Goal: Task Accomplishment & Management: Complete application form

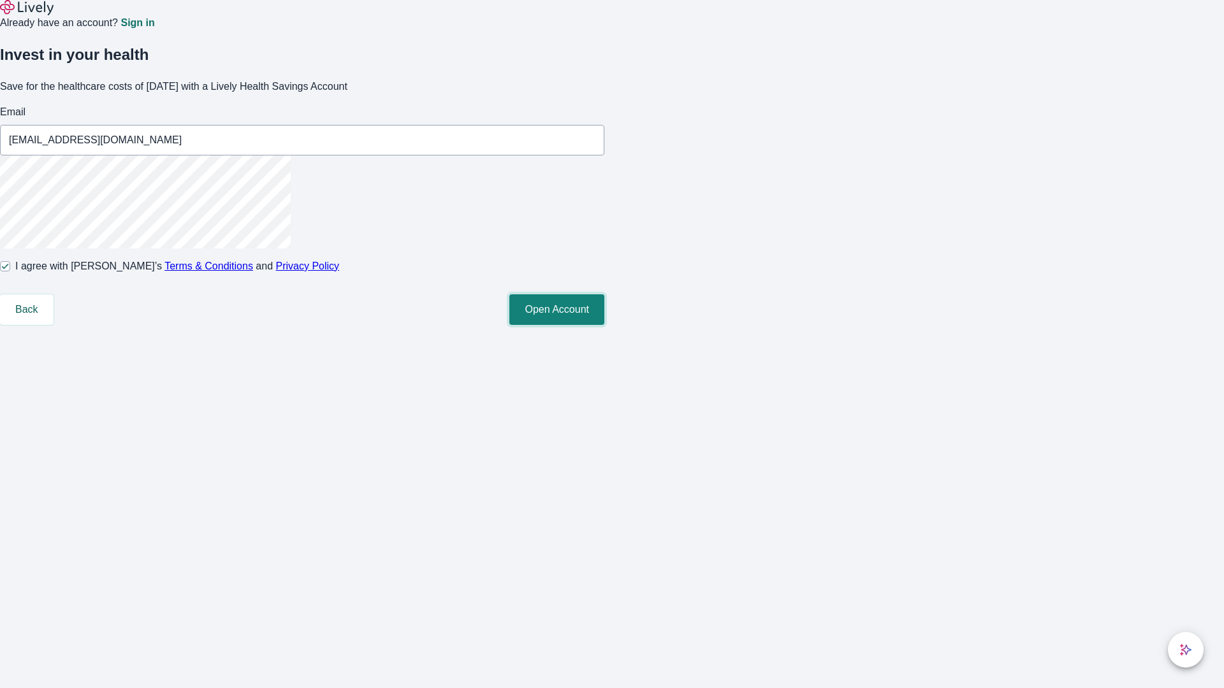
click at [604, 325] on button "Open Account" at bounding box center [556, 309] width 95 height 31
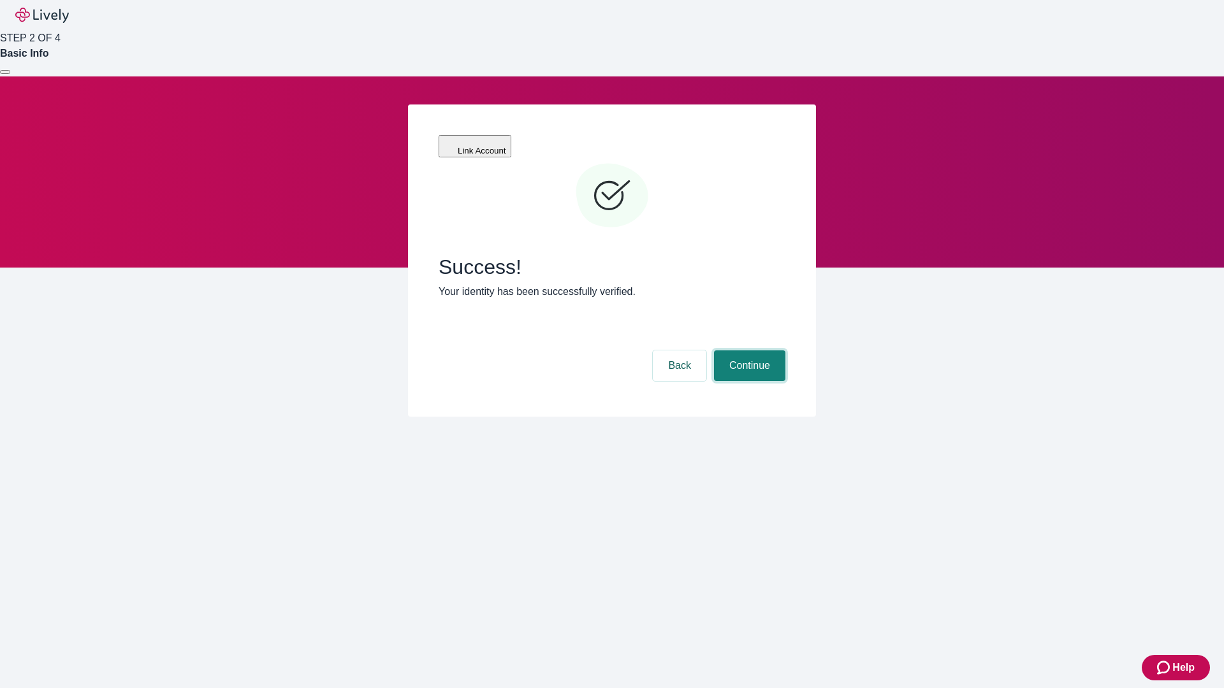
click at [748, 350] on button "Continue" at bounding box center [749, 365] width 71 height 31
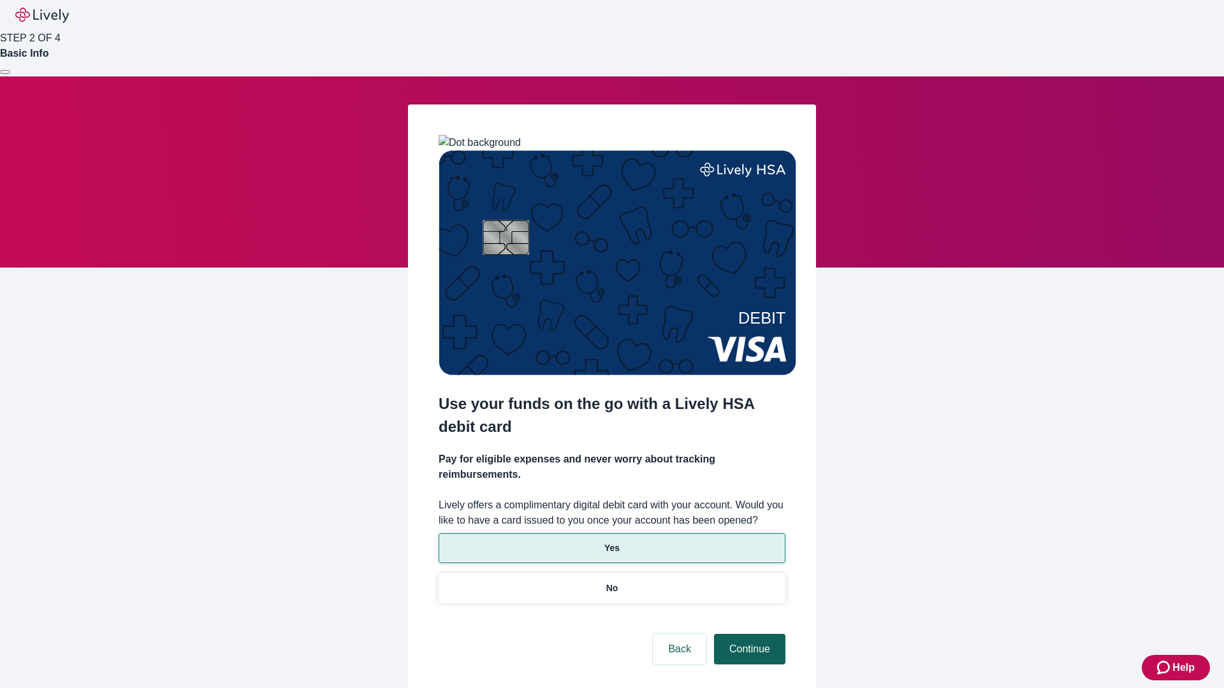
click at [611, 542] on p "Yes" at bounding box center [611, 548] width 15 height 13
click at [748, 634] on button "Continue" at bounding box center [749, 649] width 71 height 31
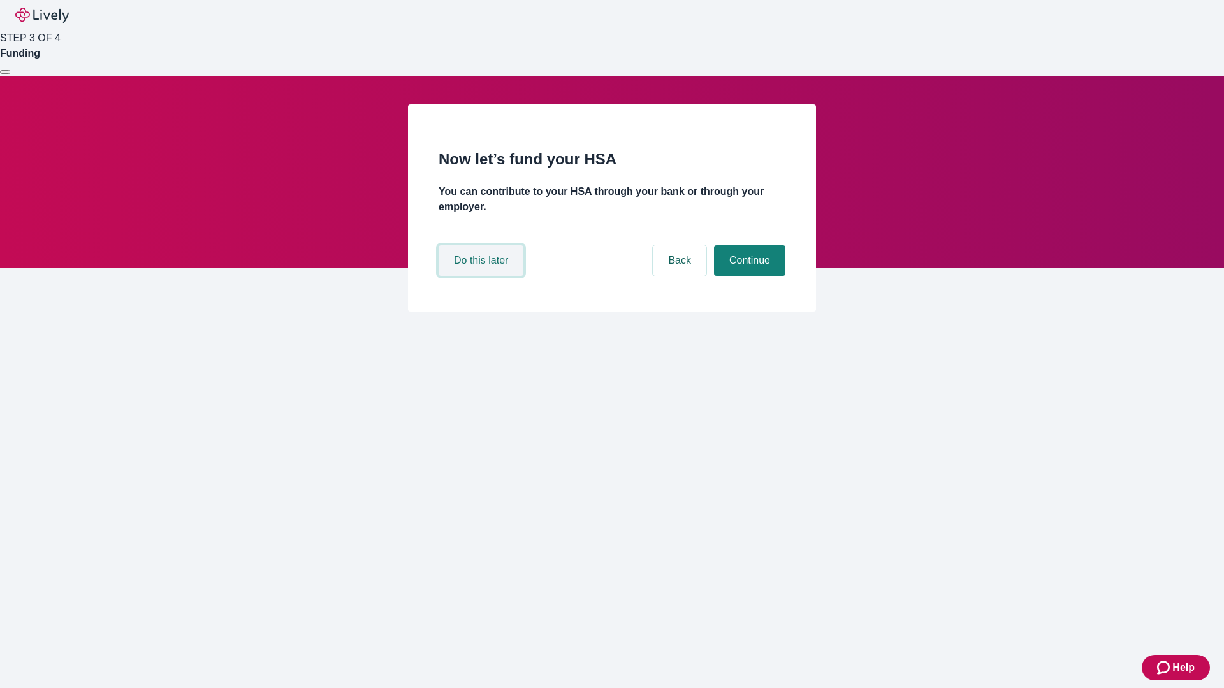
click at [482, 276] on button "Do this later" at bounding box center [480, 260] width 85 height 31
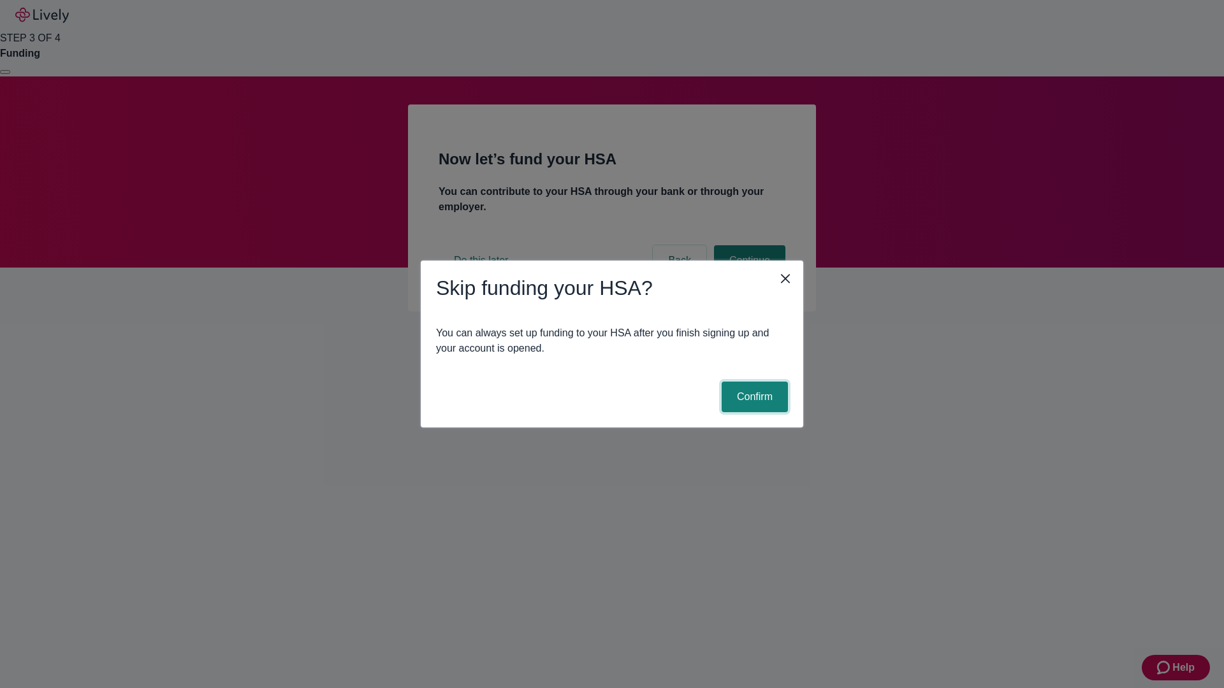
click at [753, 397] on button "Confirm" at bounding box center [754, 397] width 66 height 31
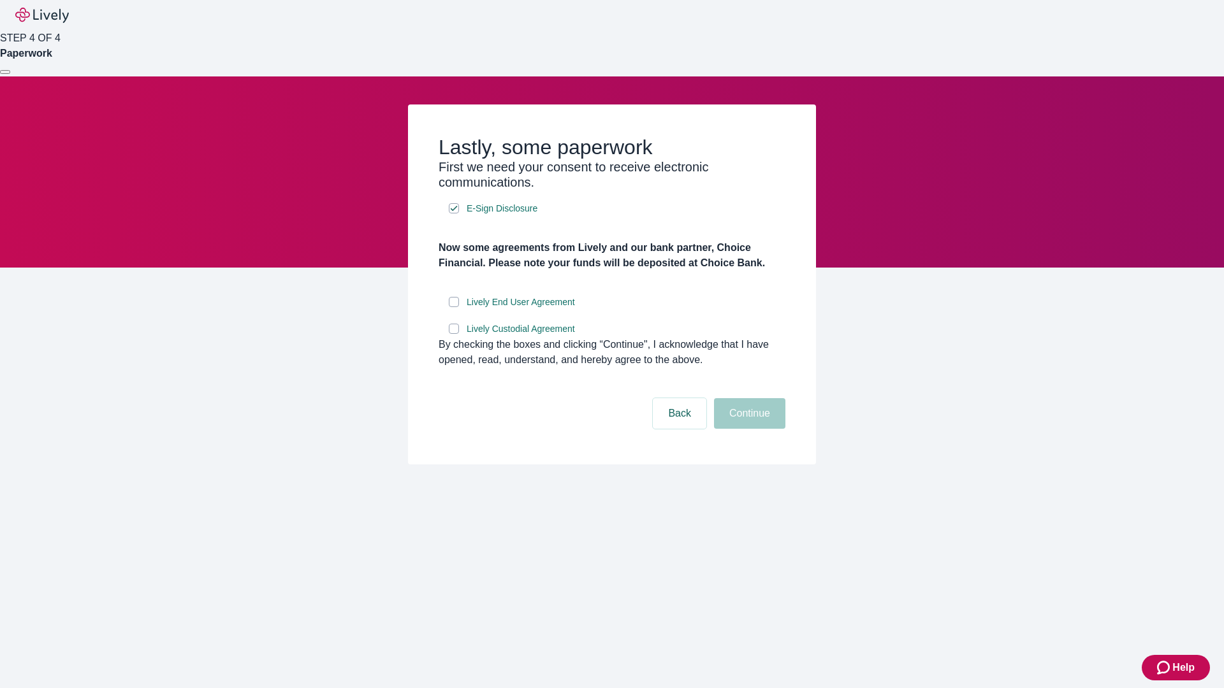
click at [454, 307] on input "Lively End User Agreement" at bounding box center [454, 302] width 10 height 10
checkbox input "true"
click at [454, 334] on input "Lively Custodial Agreement" at bounding box center [454, 329] width 10 height 10
checkbox input "true"
click at [748, 429] on button "Continue" at bounding box center [749, 413] width 71 height 31
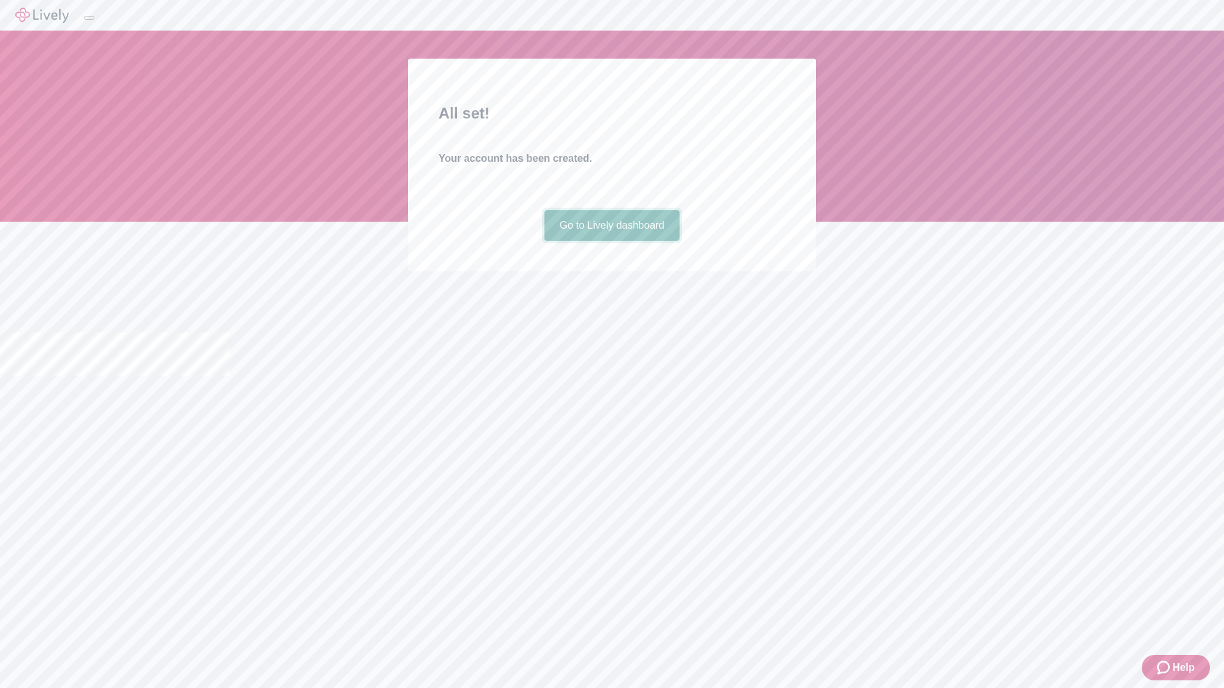
click at [611, 241] on link "Go to Lively dashboard" at bounding box center [612, 225] width 136 height 31
